Goal: Navigation & Orientation: Find specific page/section

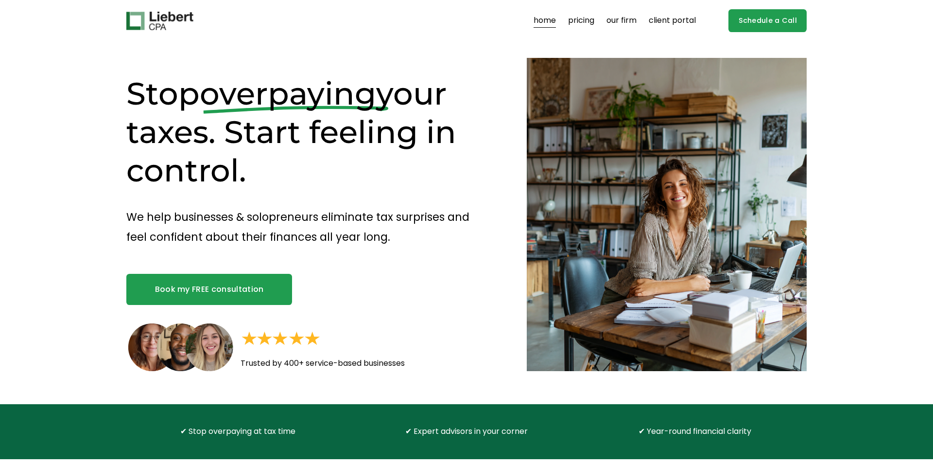
click at [622, 18] on link "our firm" at bounding box center [622, 21] width 30 height 16
click at [620, 17] on link "our firm" at bounding box center [622, 21] width 30 height 16
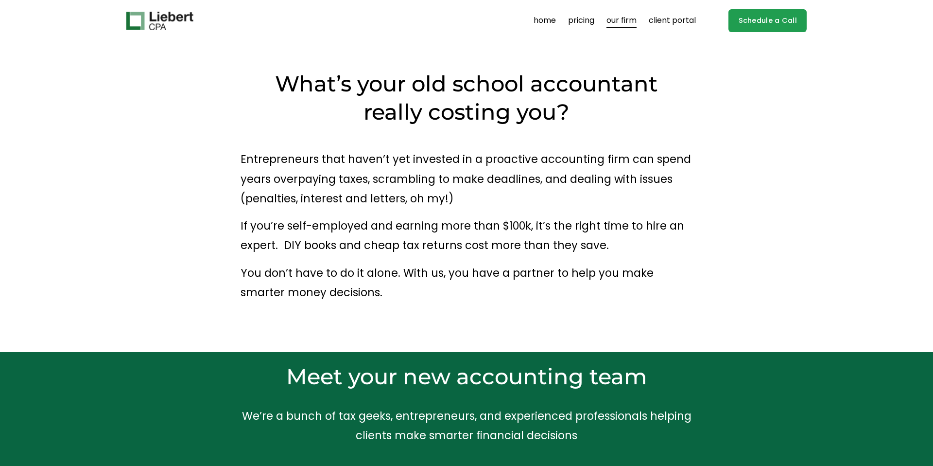
click at [541, 20] on link "home" at bounding box center [545, 21] width 22 height 16
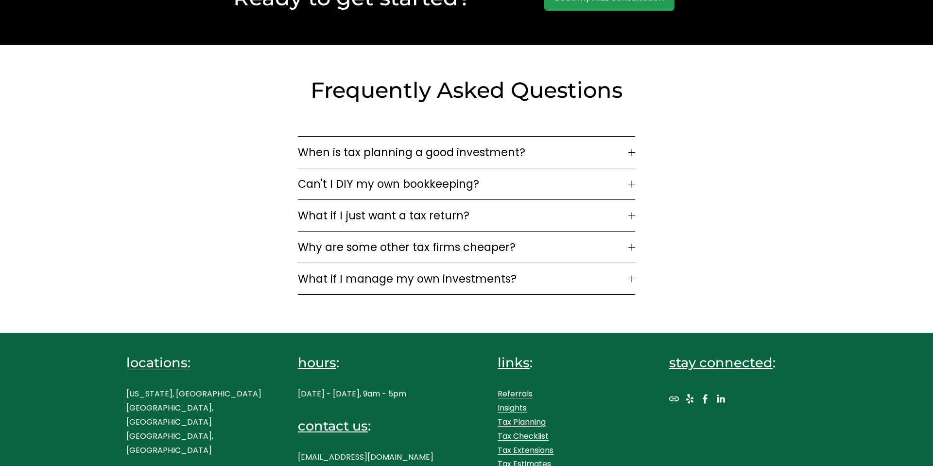
scroll to position [2629, 0]
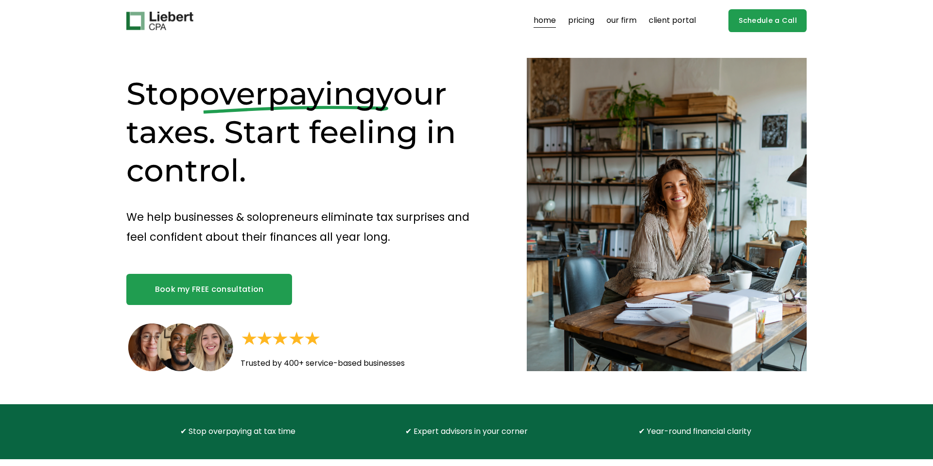
click at [537, 19] on link "home" at bounding box center [545, 21] width 22 height 16
click at [619, 19] on link "our firm" at bounding box center [622, 21] width 30 height 16
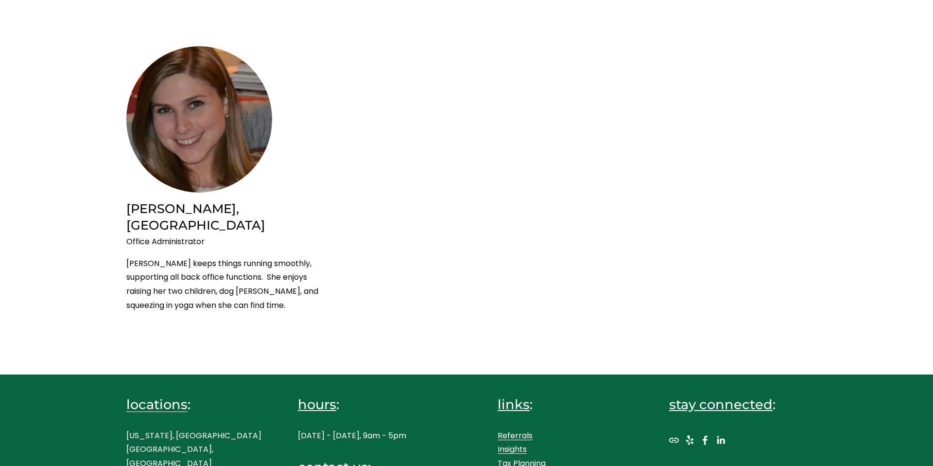
scroll to position [2206, 0]
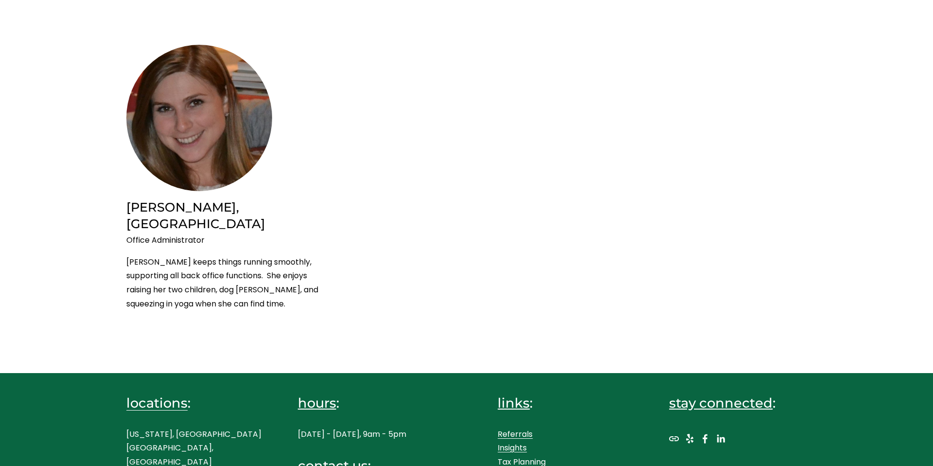
click at [704, 429] on use "Facebook" at bounding box center [705, 438] width 19 height 19
